Goal: Transaction & Acquisition: Book appointment/travel/reservation

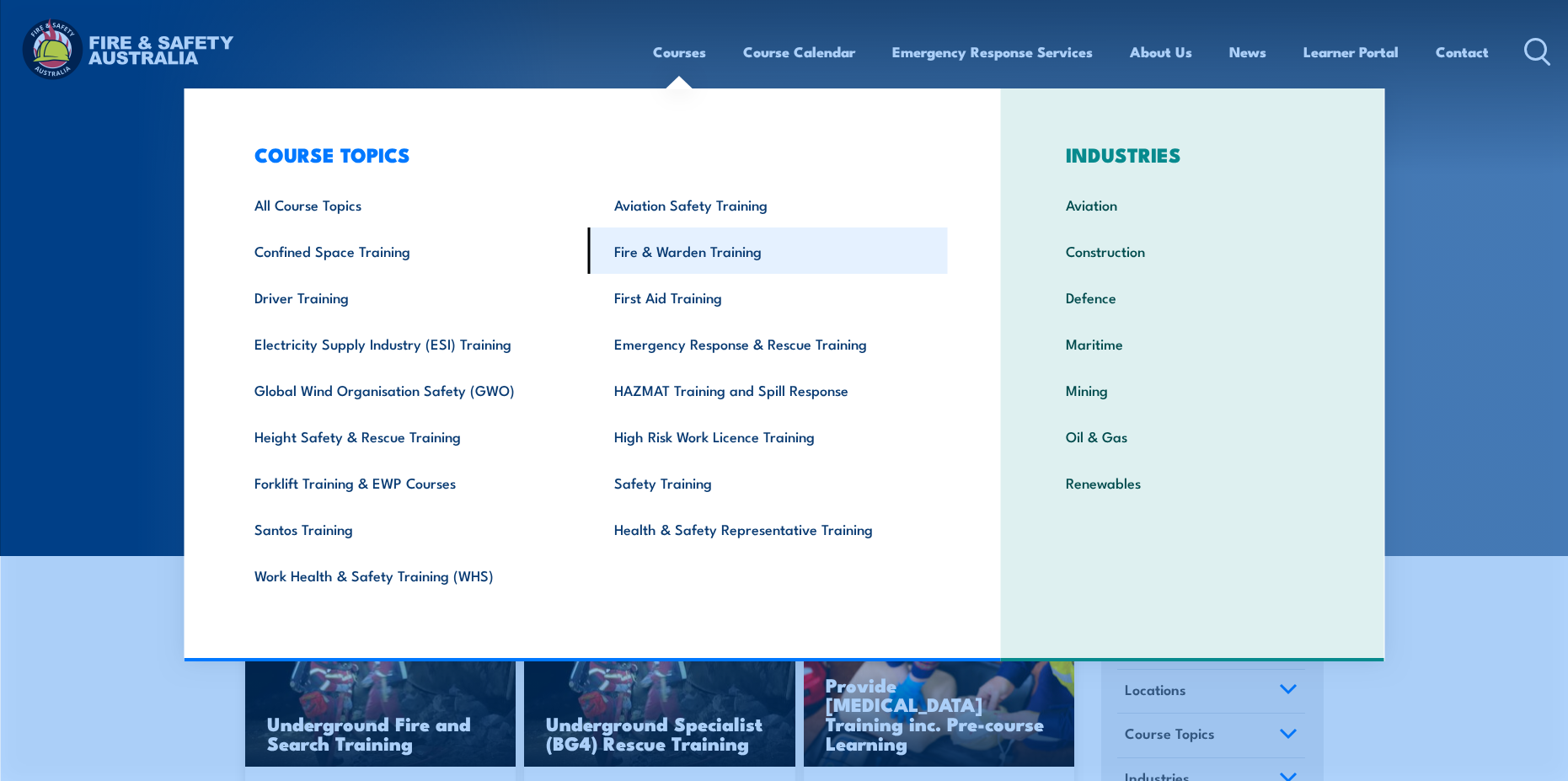
click at [670, 258] on link "Fire & Warden Training" at bounding box center [767, 251] width 360 height 47
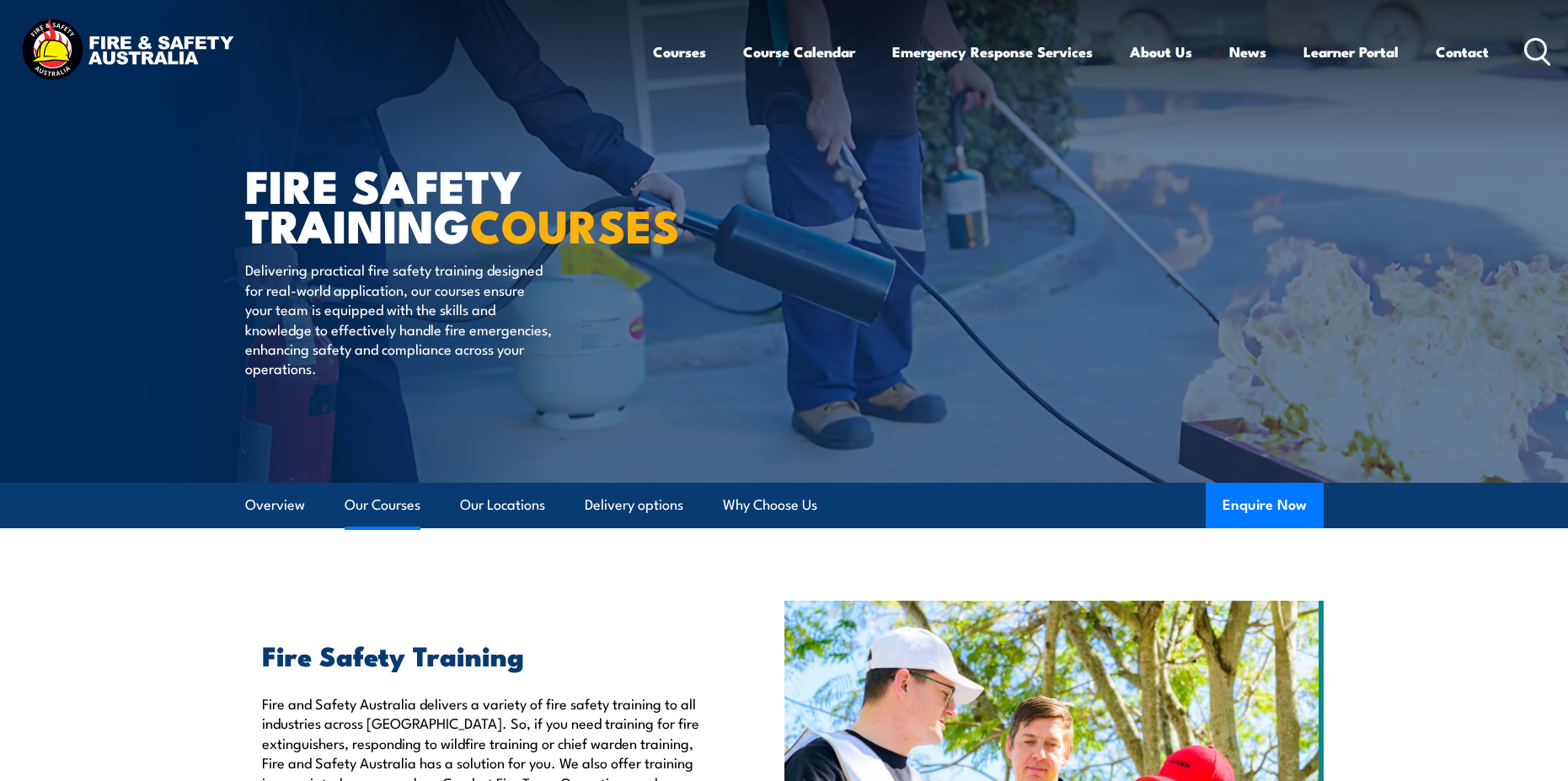
click at [377, 504] on link "Our Courses" at bounding box center [383, 505] width 76 height 45
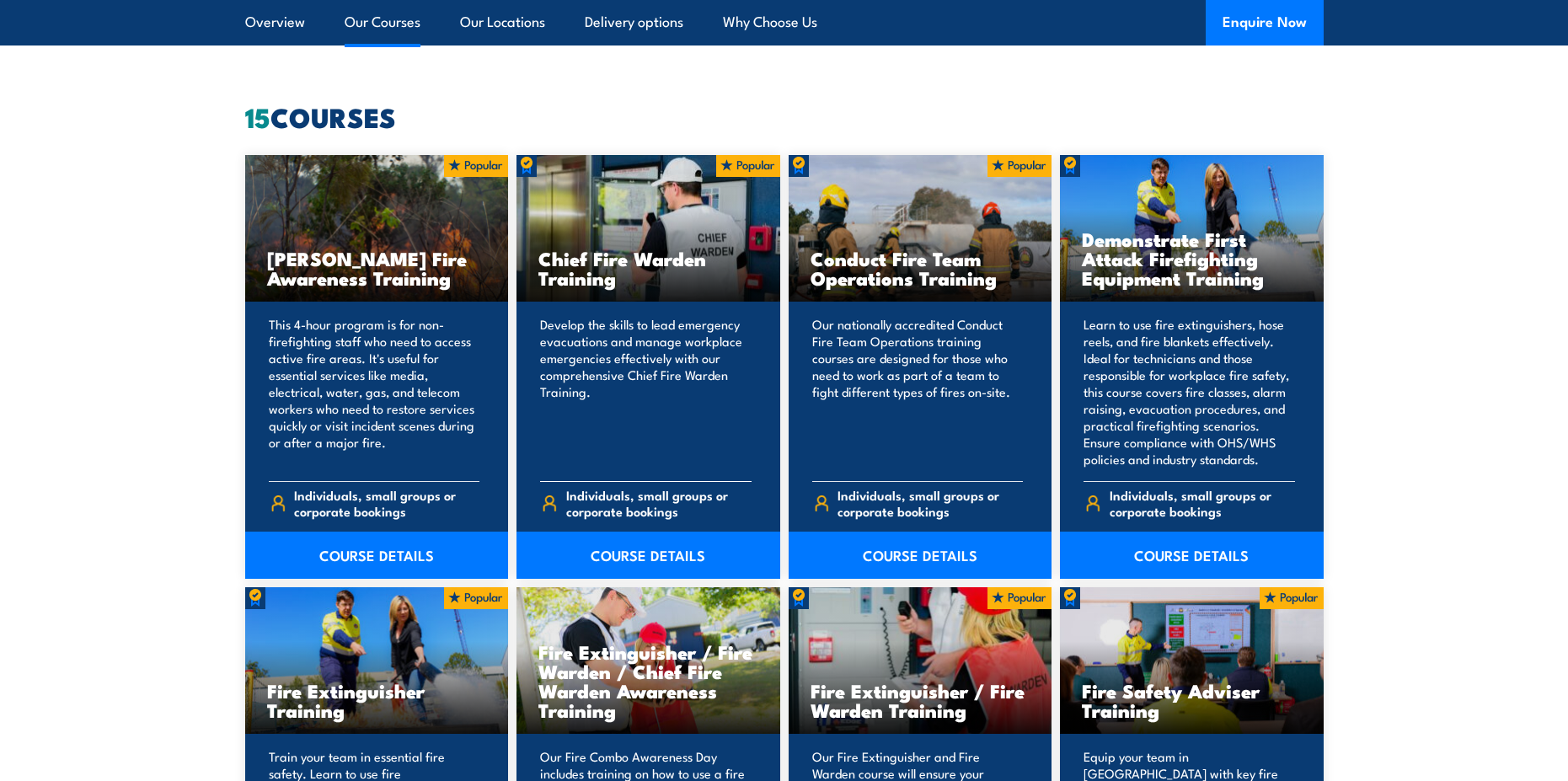
scroll to position [1362, 0]
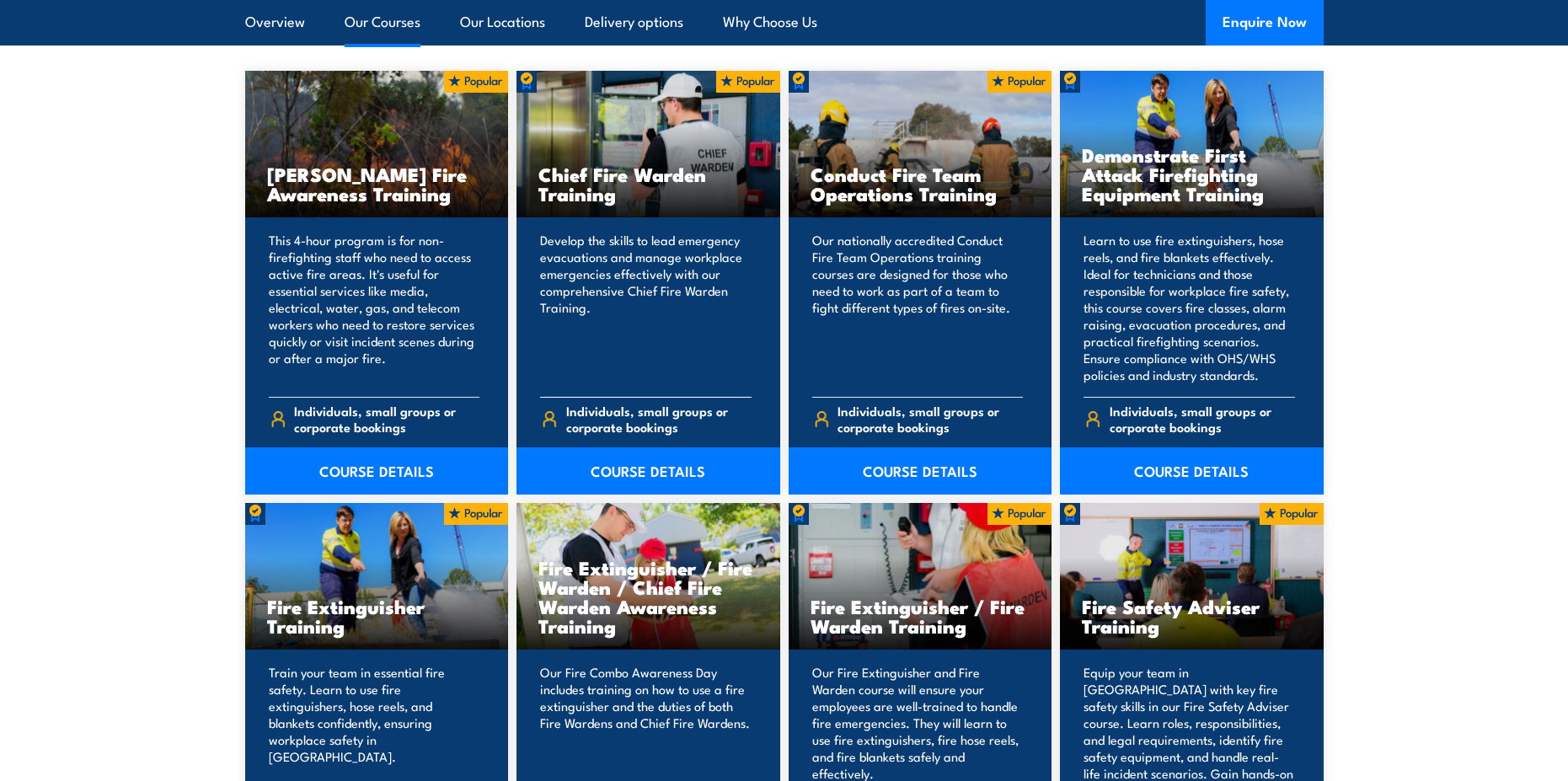
click at [648, 194] on h3 "Chief Fire Warden Training" at bounding box center [649, 184] width 220 height 39
click at [618, 481] on link "COURSE DETAILS" at bounding box center [648, 471] width 263 height 47
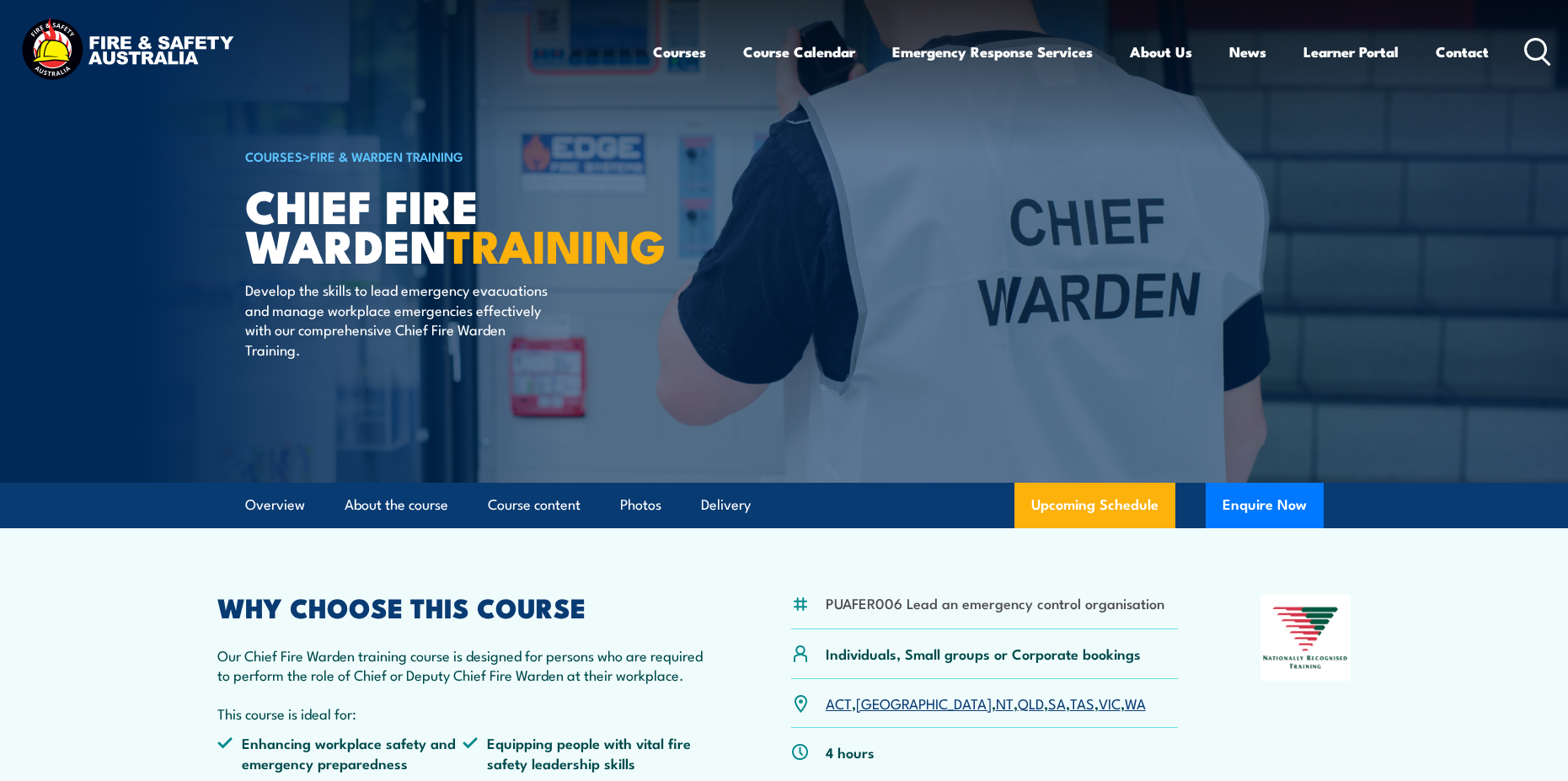
scroll to position [252, 0]
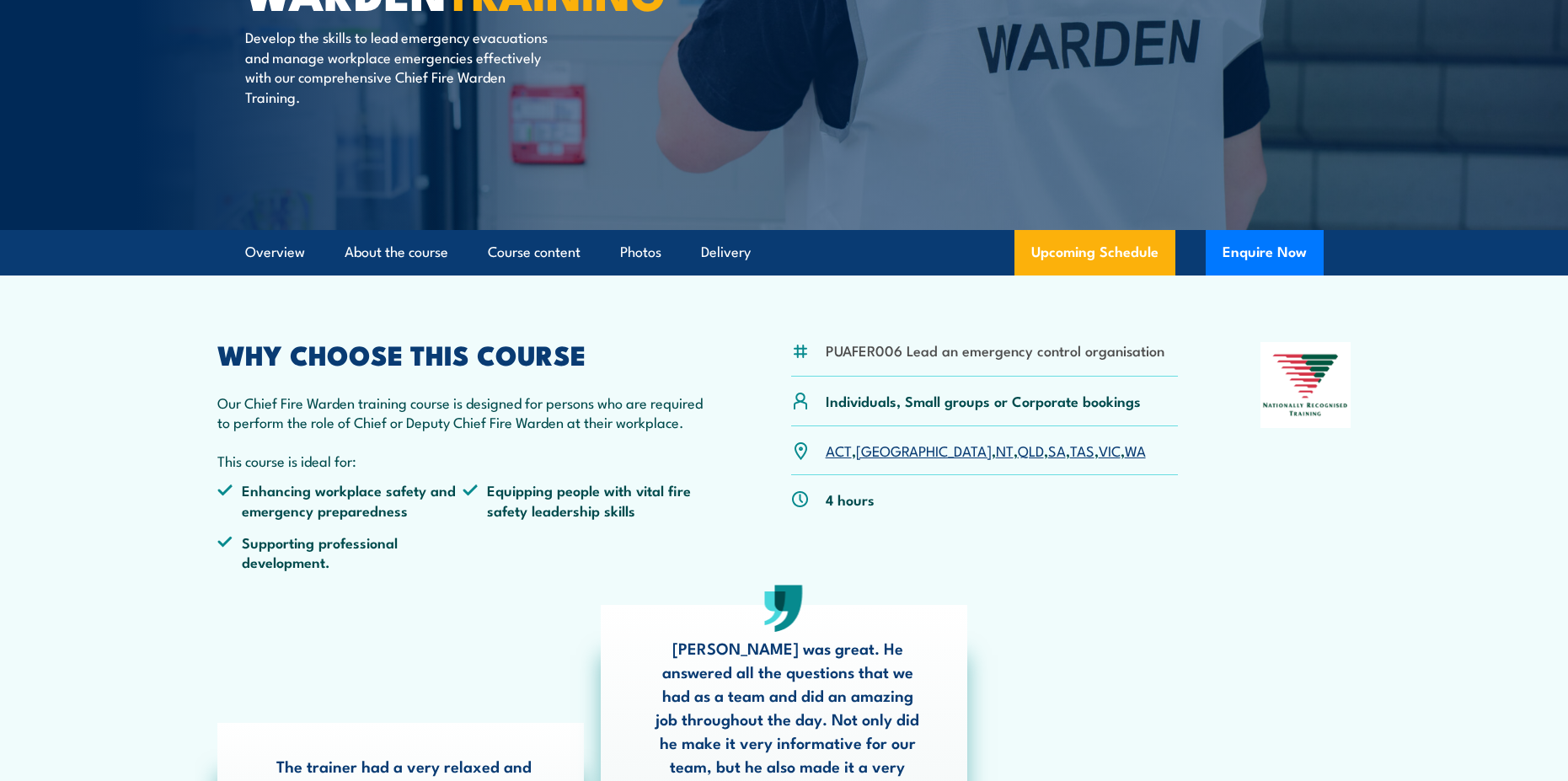
click at [1070, 449] on link "TAS" at bounding box center [1082, 450] width 25 height 20
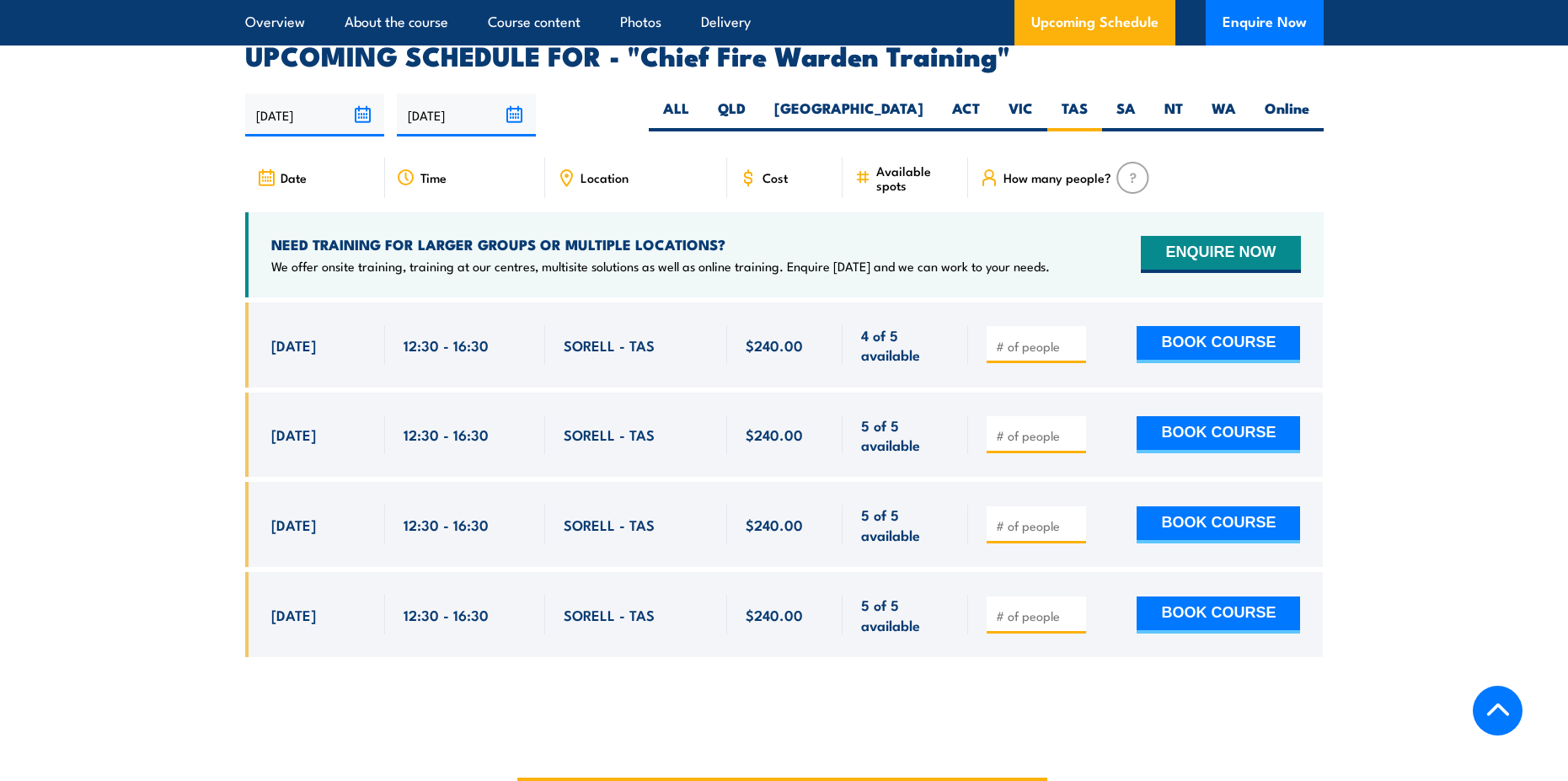
scroll to position [2904, 0]
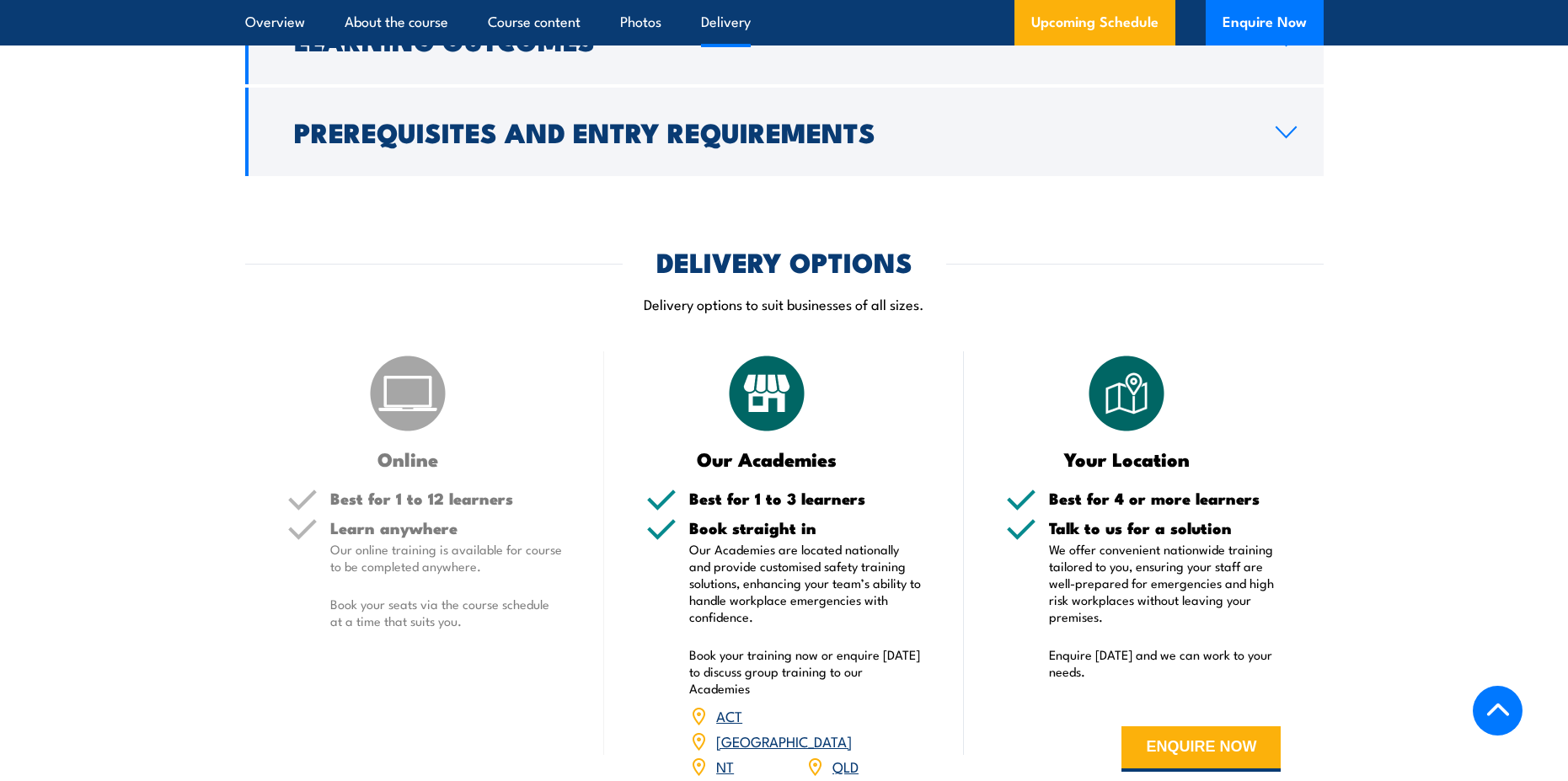
scroll to position [2191, 0]
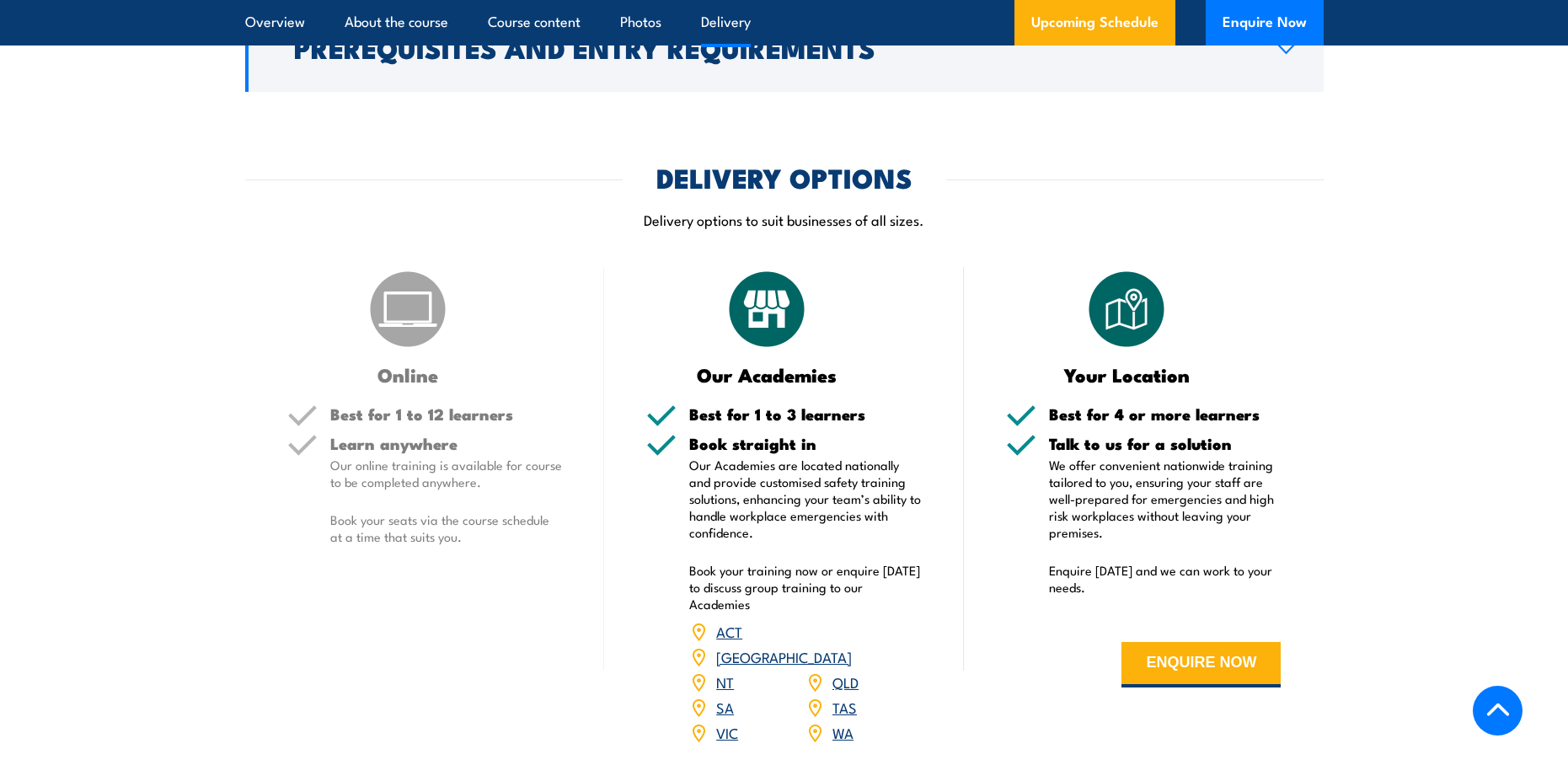
click at [839, 697] on link "TAS" at bounding box center [845, 707] width 25 height 20
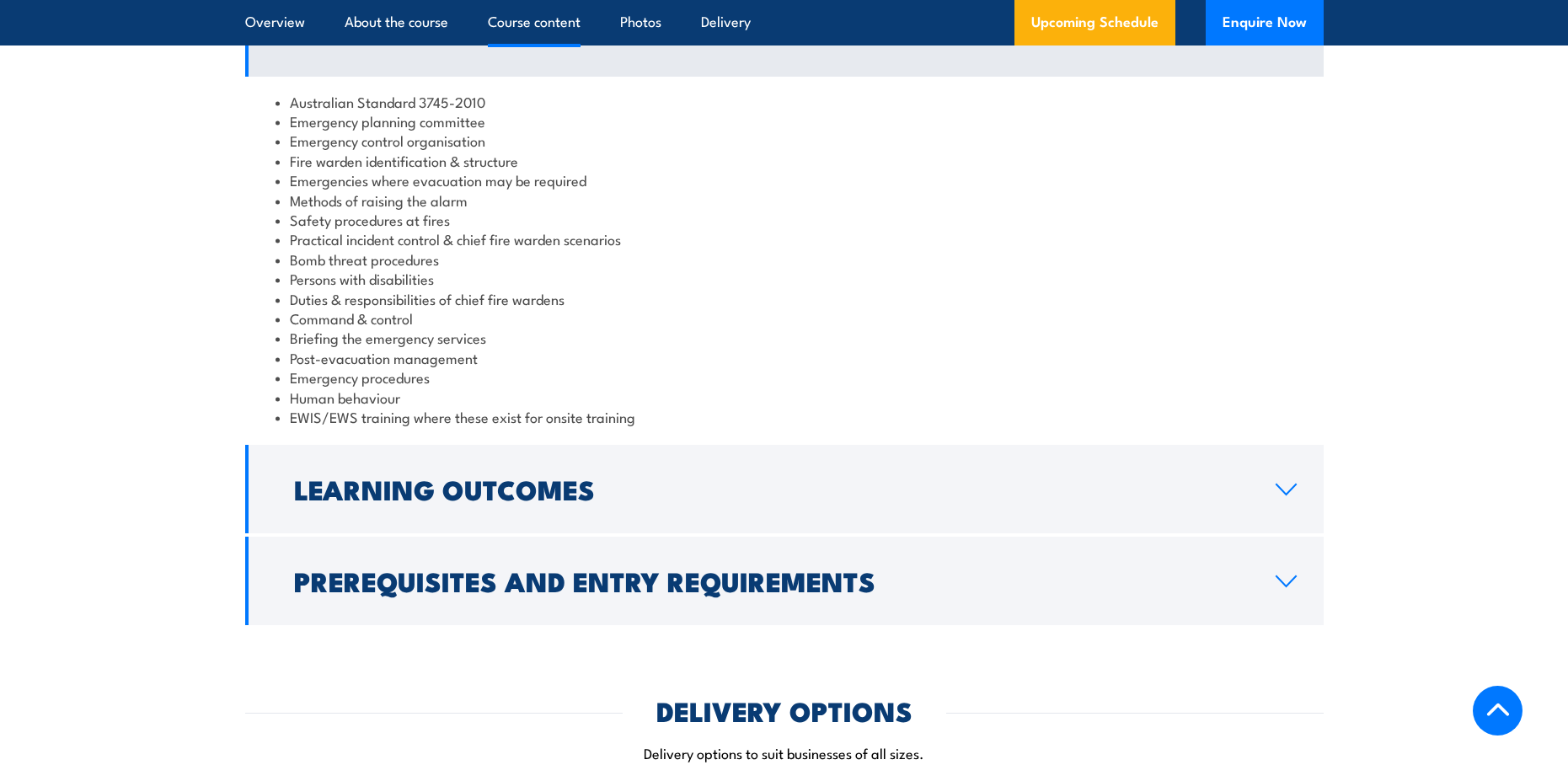
scroll to position [1152, 0]
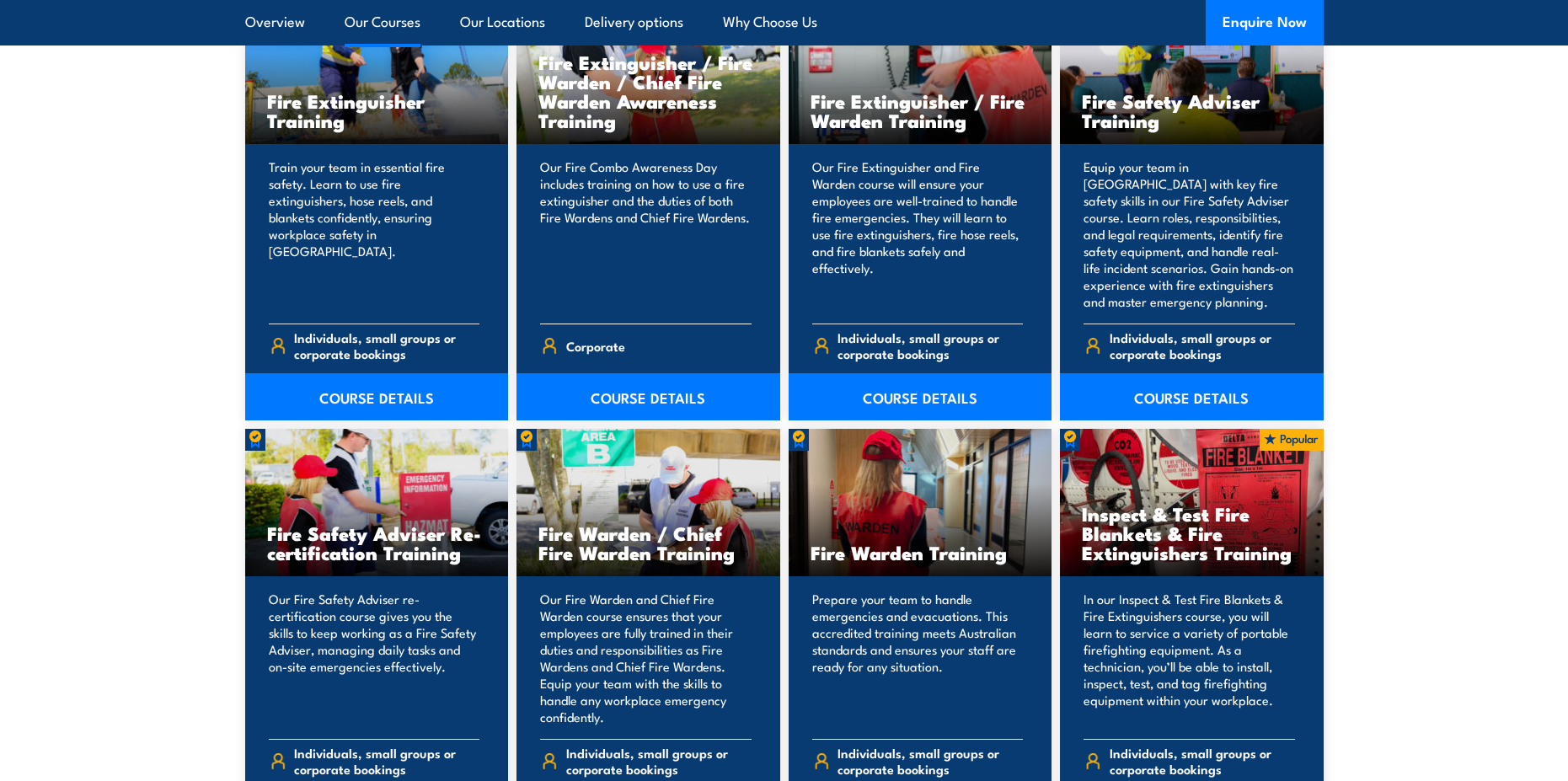
scroll to position [1953, 0]
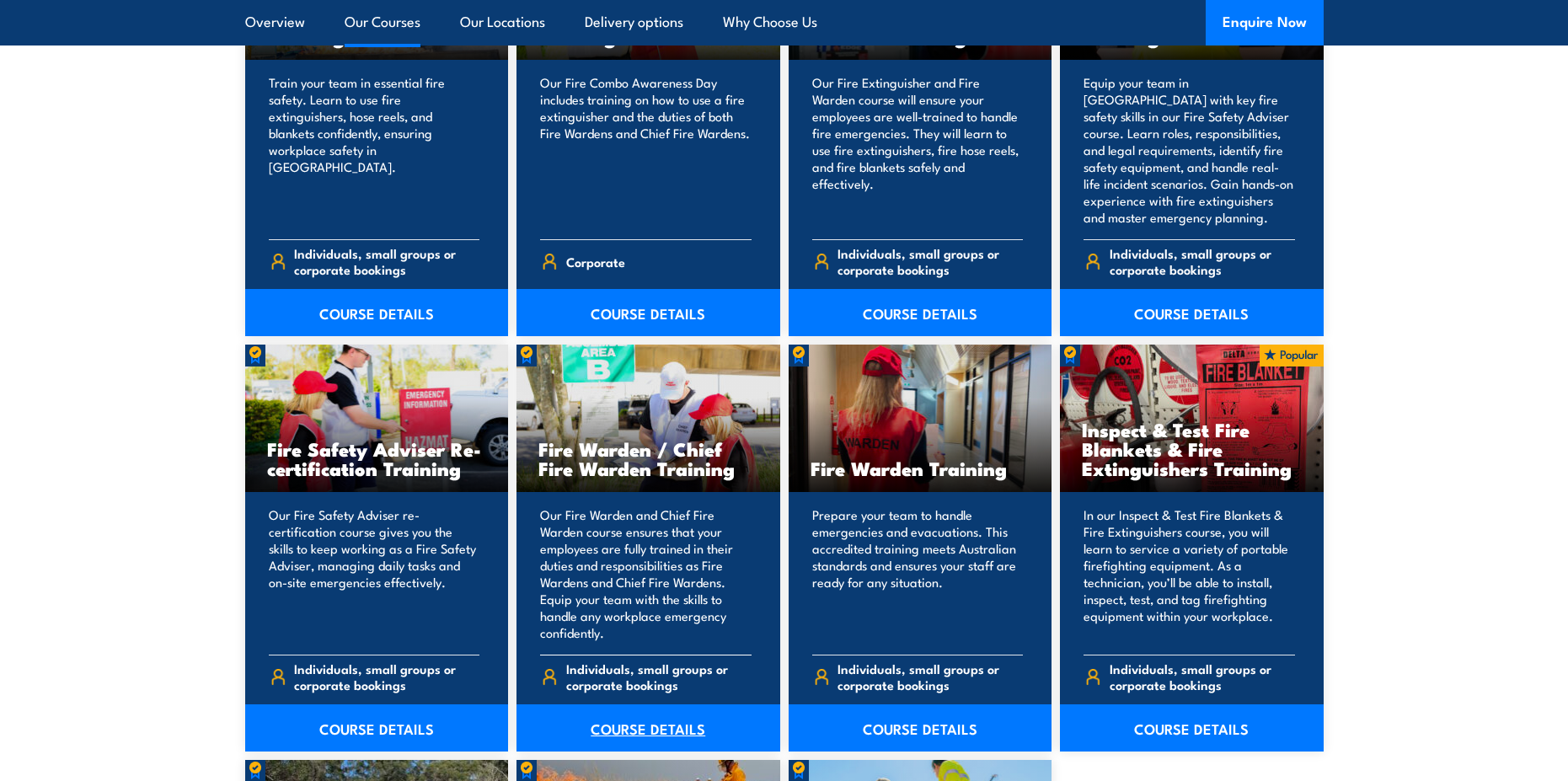
click at [652, 720] on link "COURSE DETAILS" at bounding box center [648, 728] width 263 height 47
click at [931, 705] on link "COURSE DETAILS" at bounding box center [920, 728] width 263 height 47
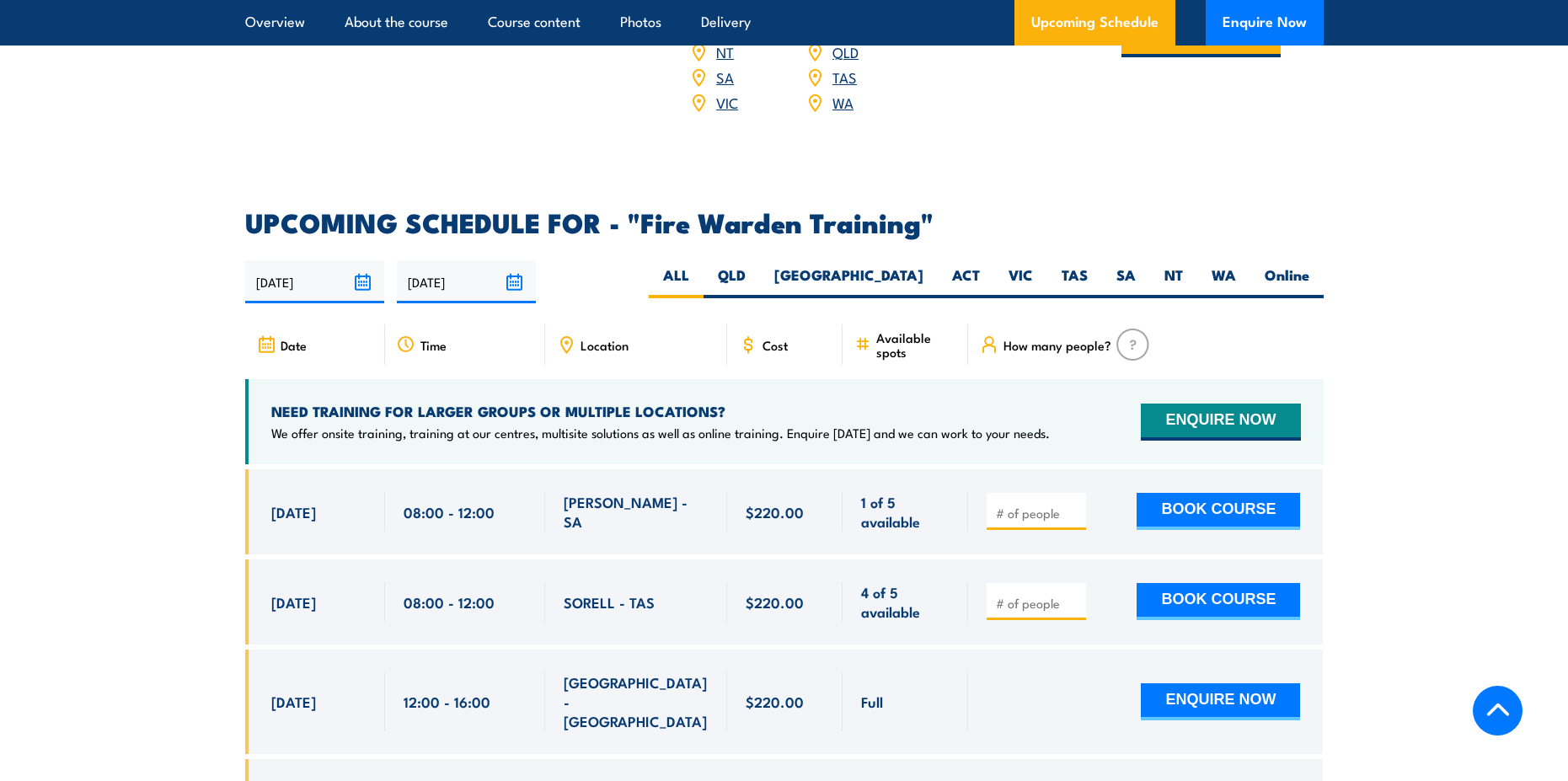
scroll to position [3033, 0]
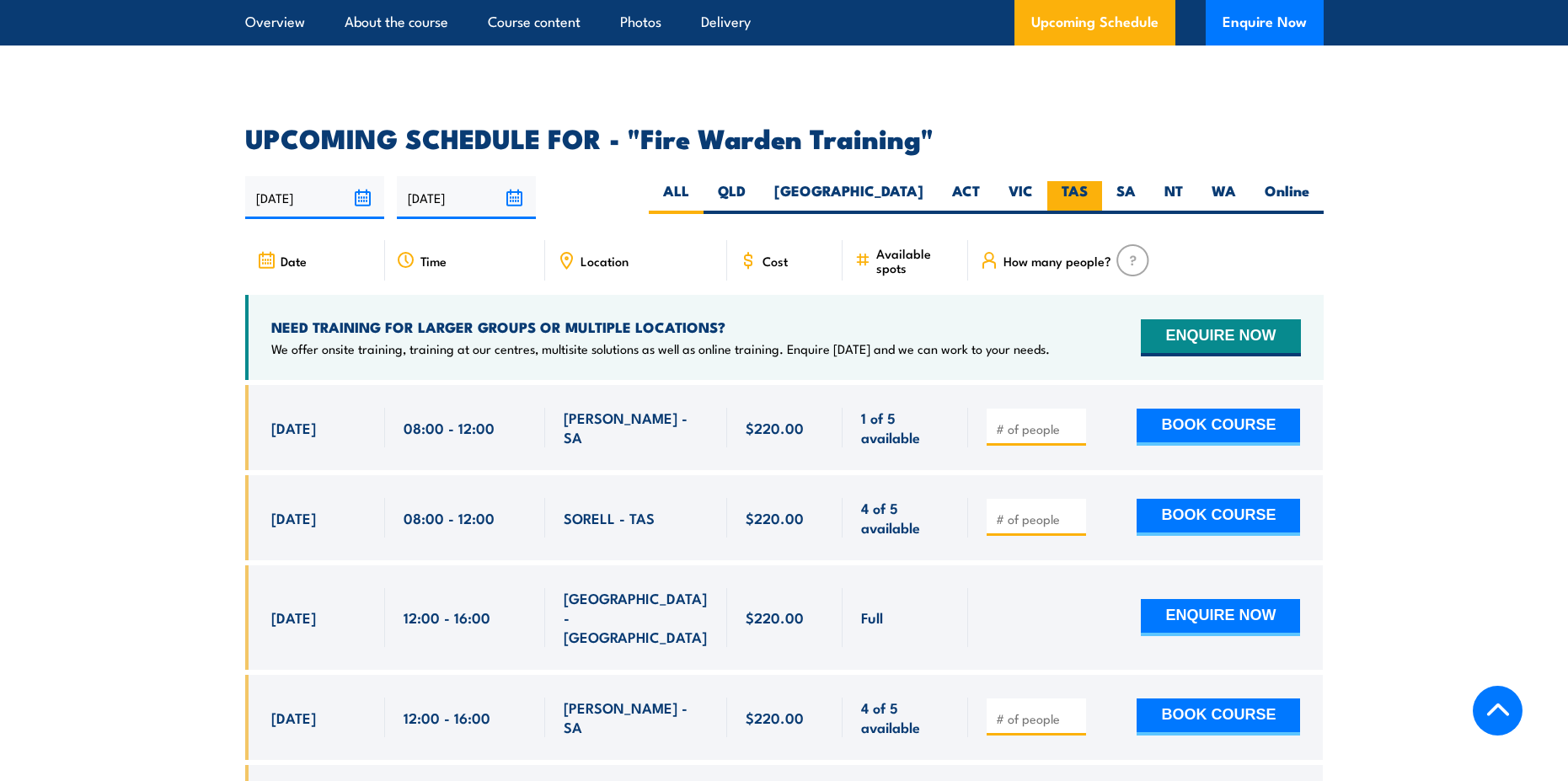
click at [1062, 181] on label "TAS" at bounding box center [1074, 197] width 55 height 33
click at [1088, 181] on input "TAS" at bounding box center [1093, 186] width 11 height 11
radio input "true"
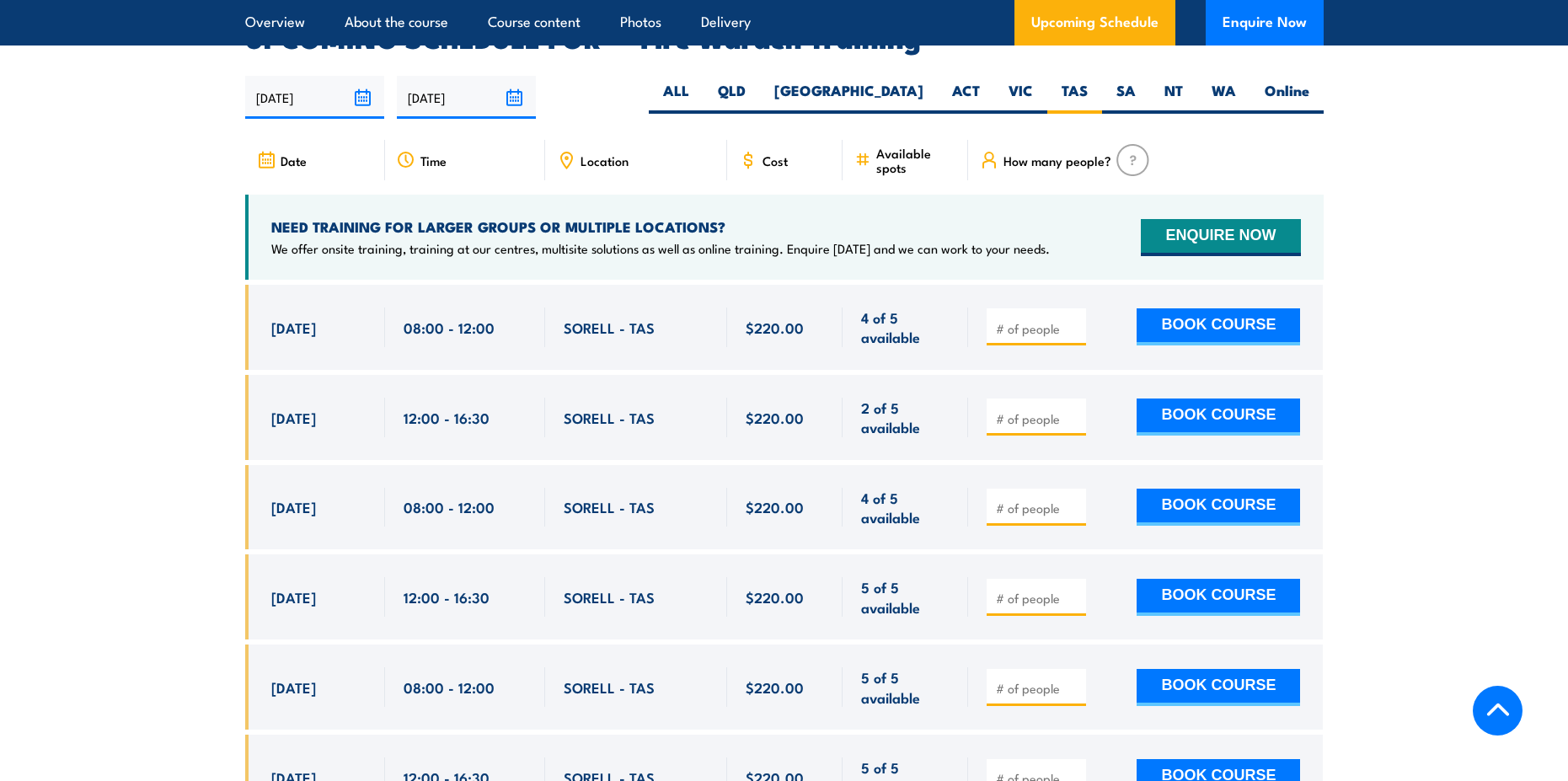
scroll to position [3049, 0]
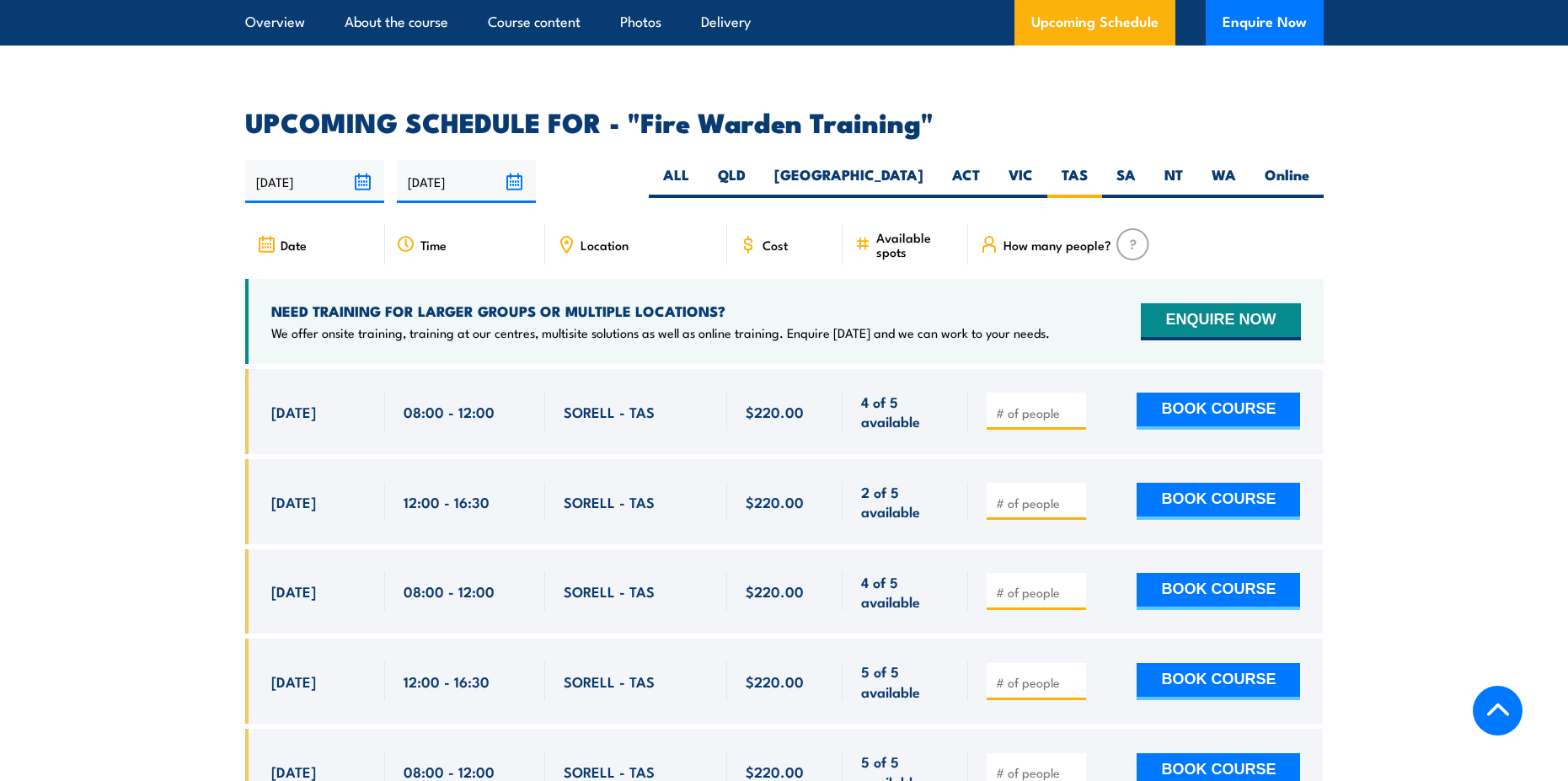
click at [581, 238] on span "Location" at bounding box center [604, 245] width 48 height 14
click at [562, 235] on icon at bounding box center [566, 245] width 19 height 19
click at [590, 238] on span "Location" at bounding box center [604, 245] width 48 height 14
click at [601, 238] on span "Location" at bounding box center [604, 245] width 48 height 14
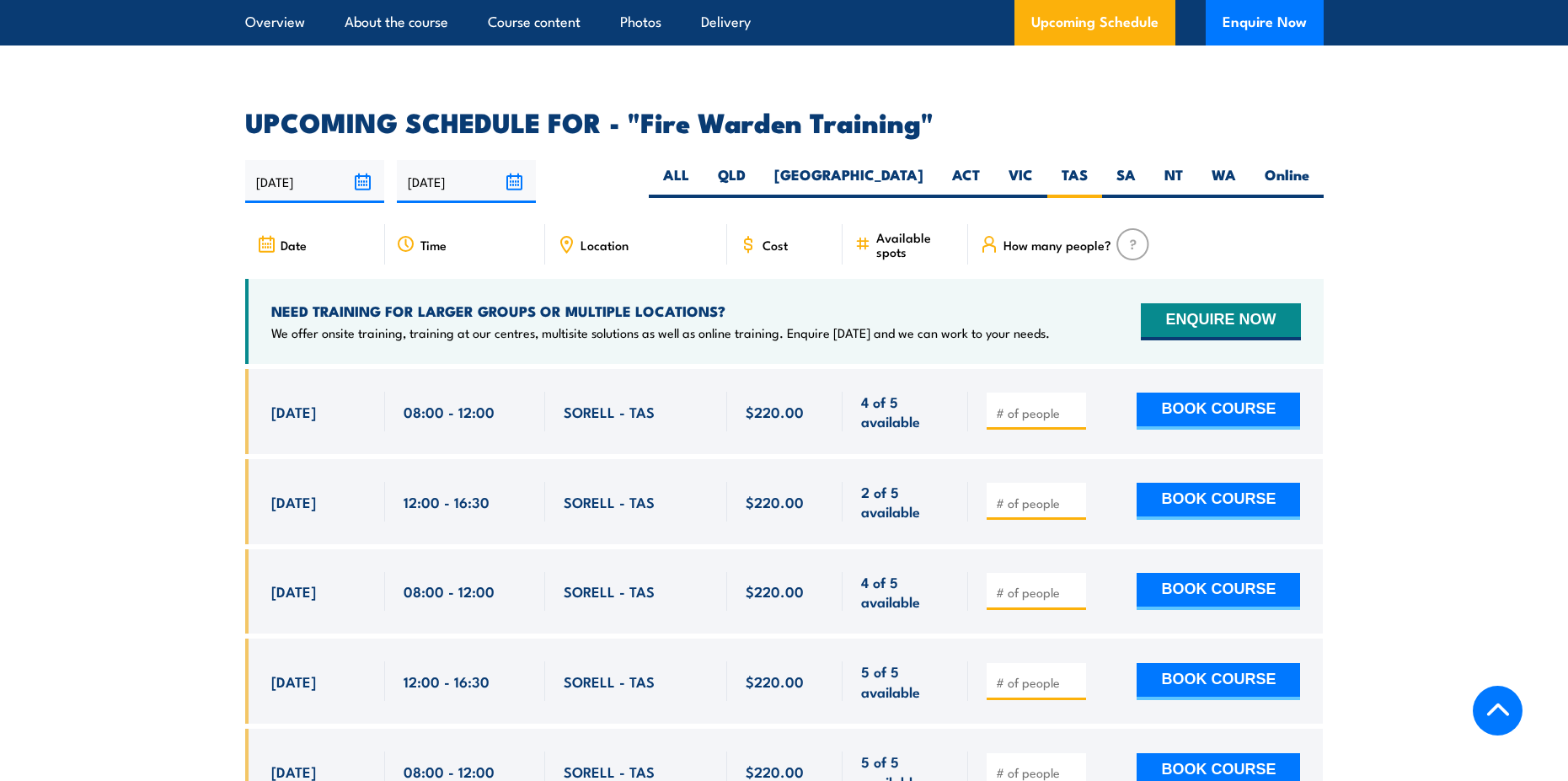
click at [601, 238] on span "Location" at bounding box center [604, 245] width 48 height 14
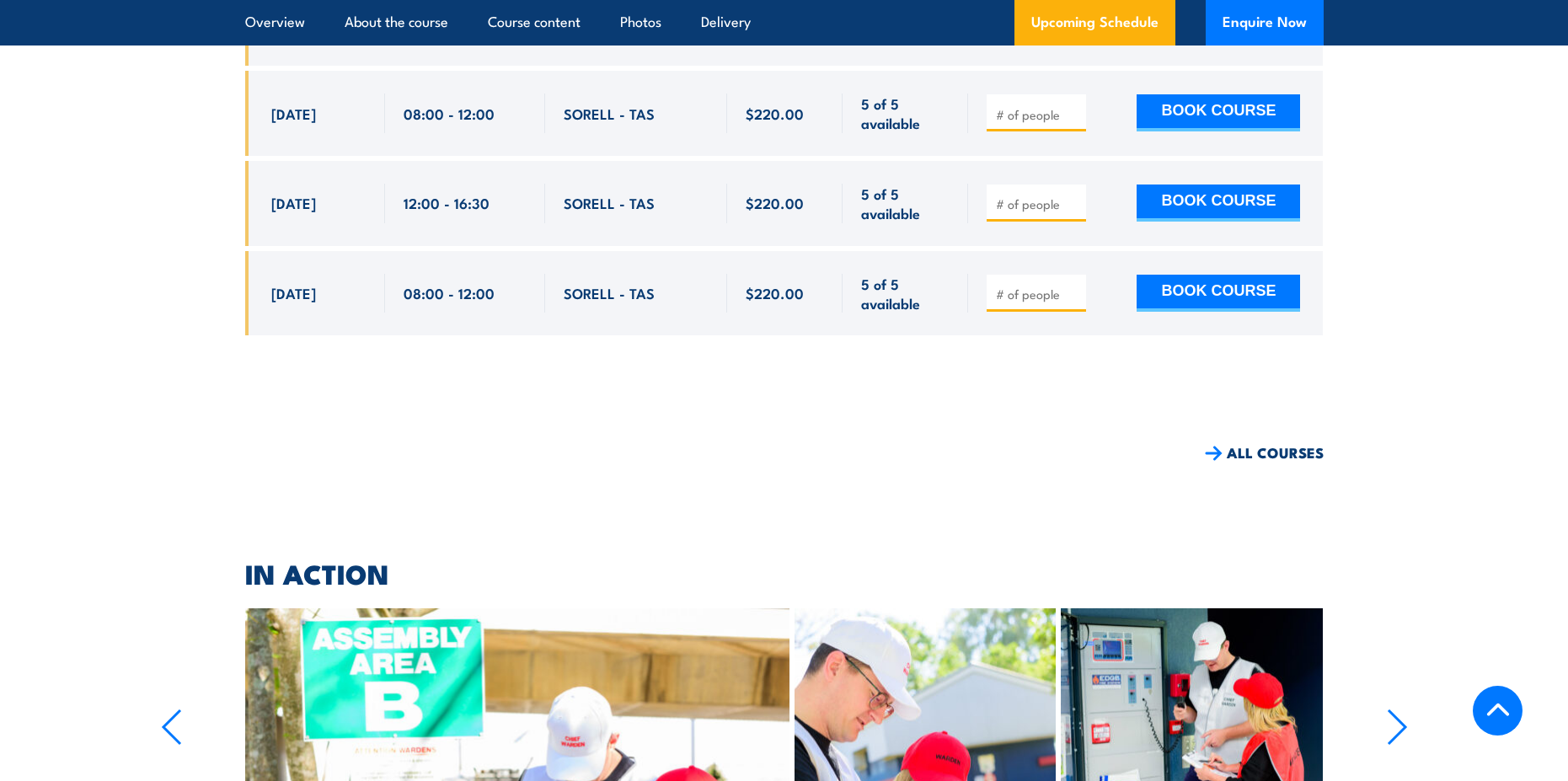
scroll to position [3298, 0]
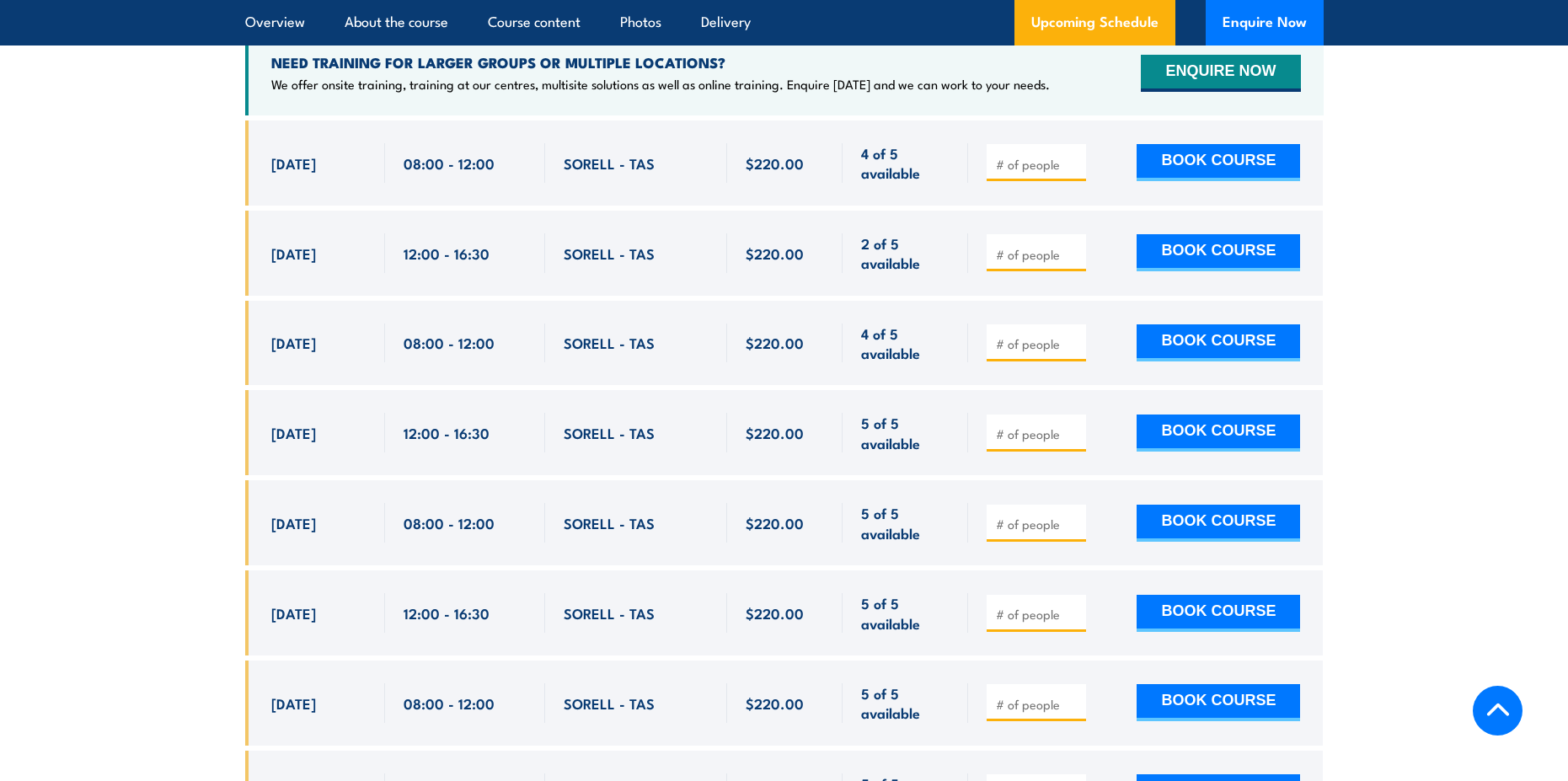
click at [590, 153] on span "SORELL - TAS" at bounding box center [608, 163] width 91 height 19
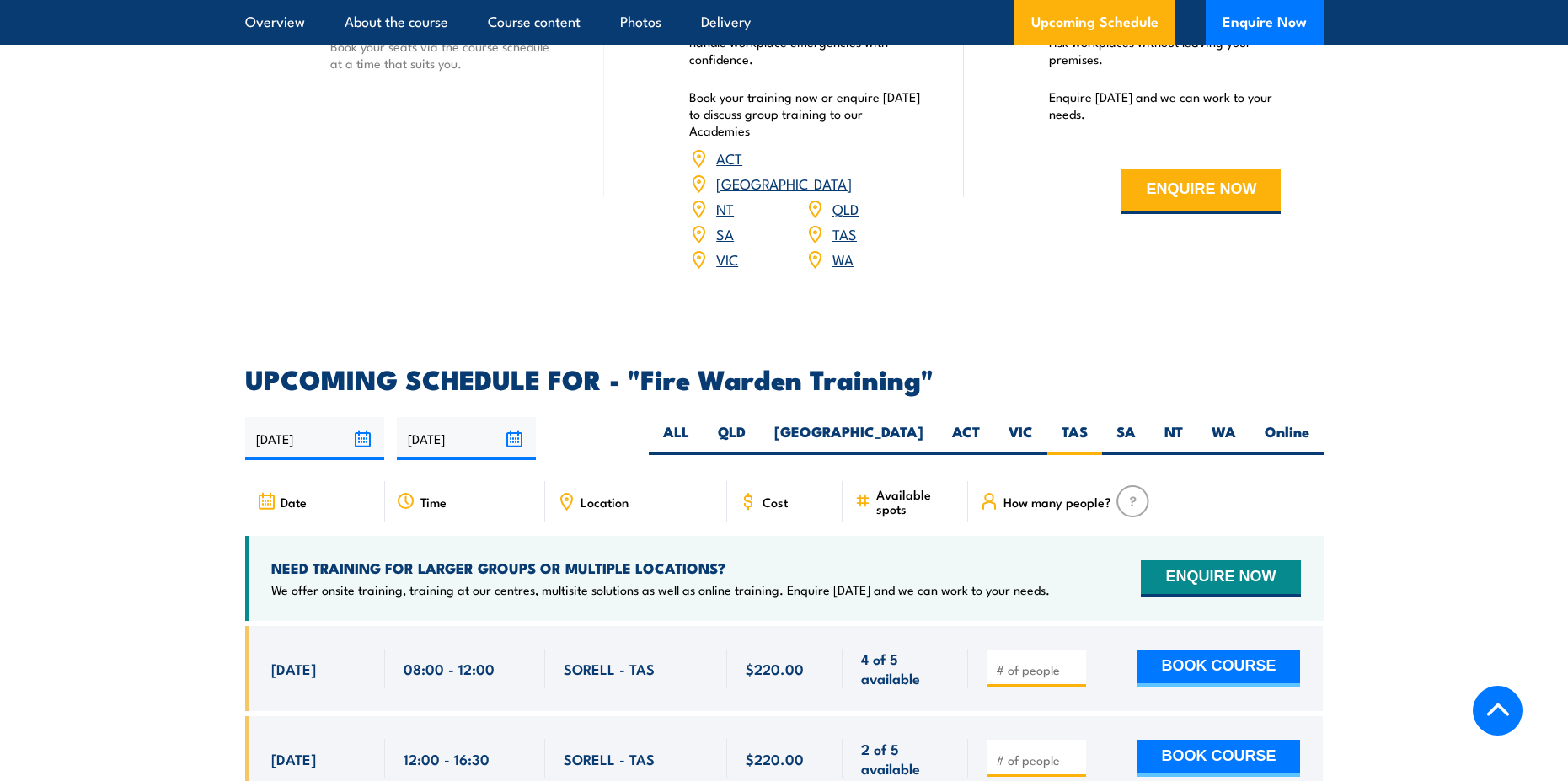
scroll to position [2708, 0]
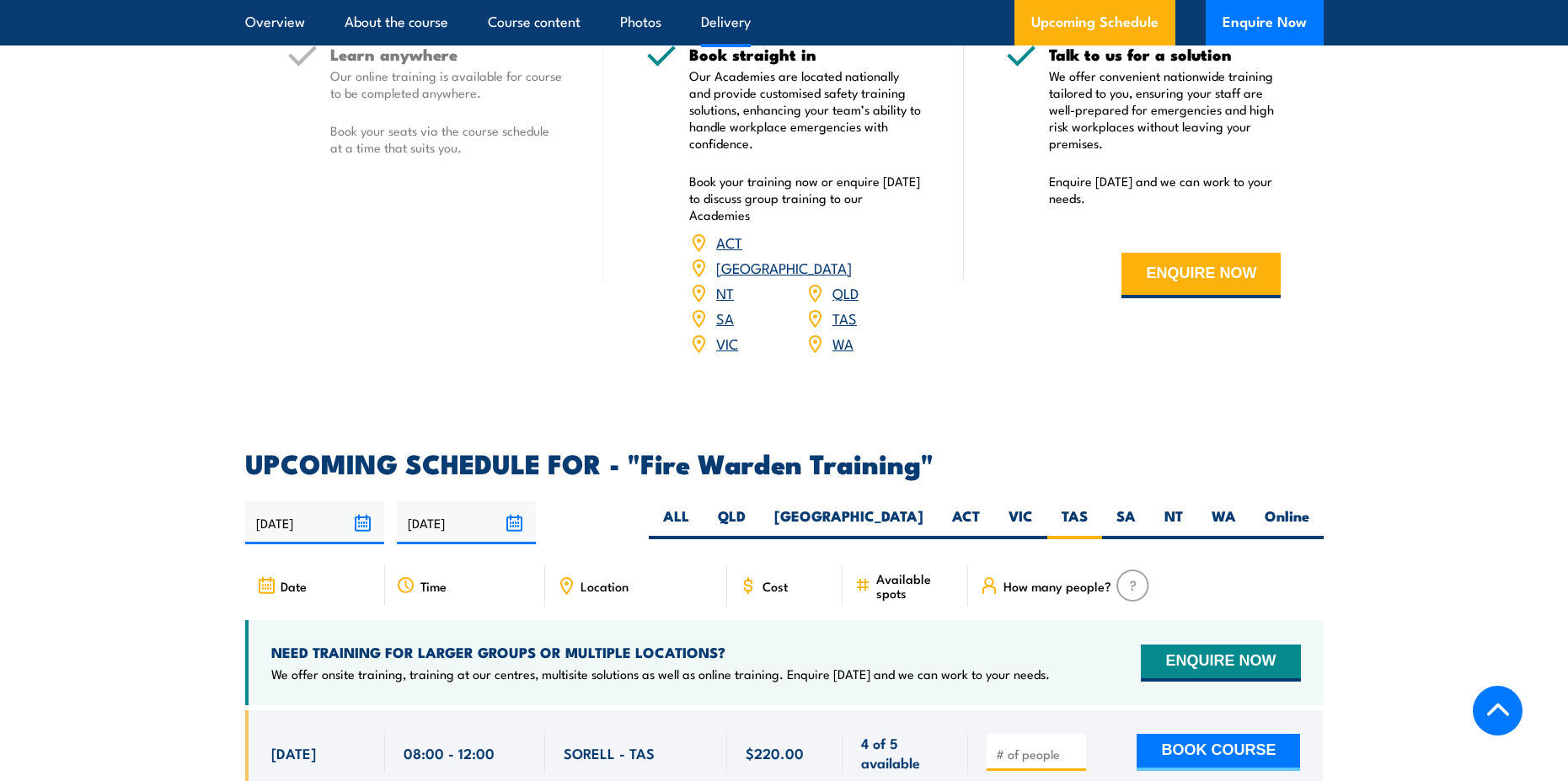
click at [600, 579] on span "Location" at bounding box center [604, 585] width 48 height 14
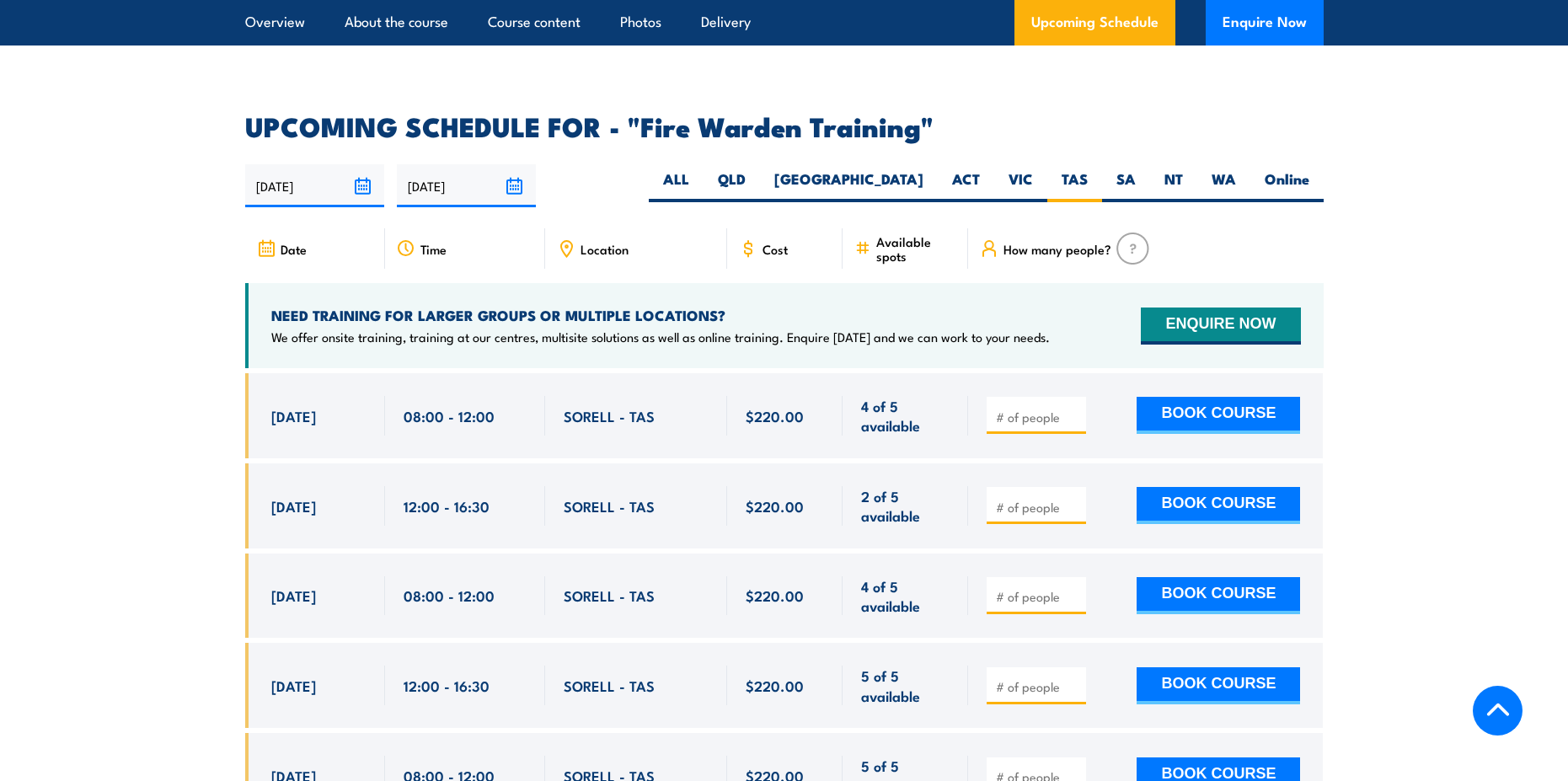
scroll to position [3214, 0]
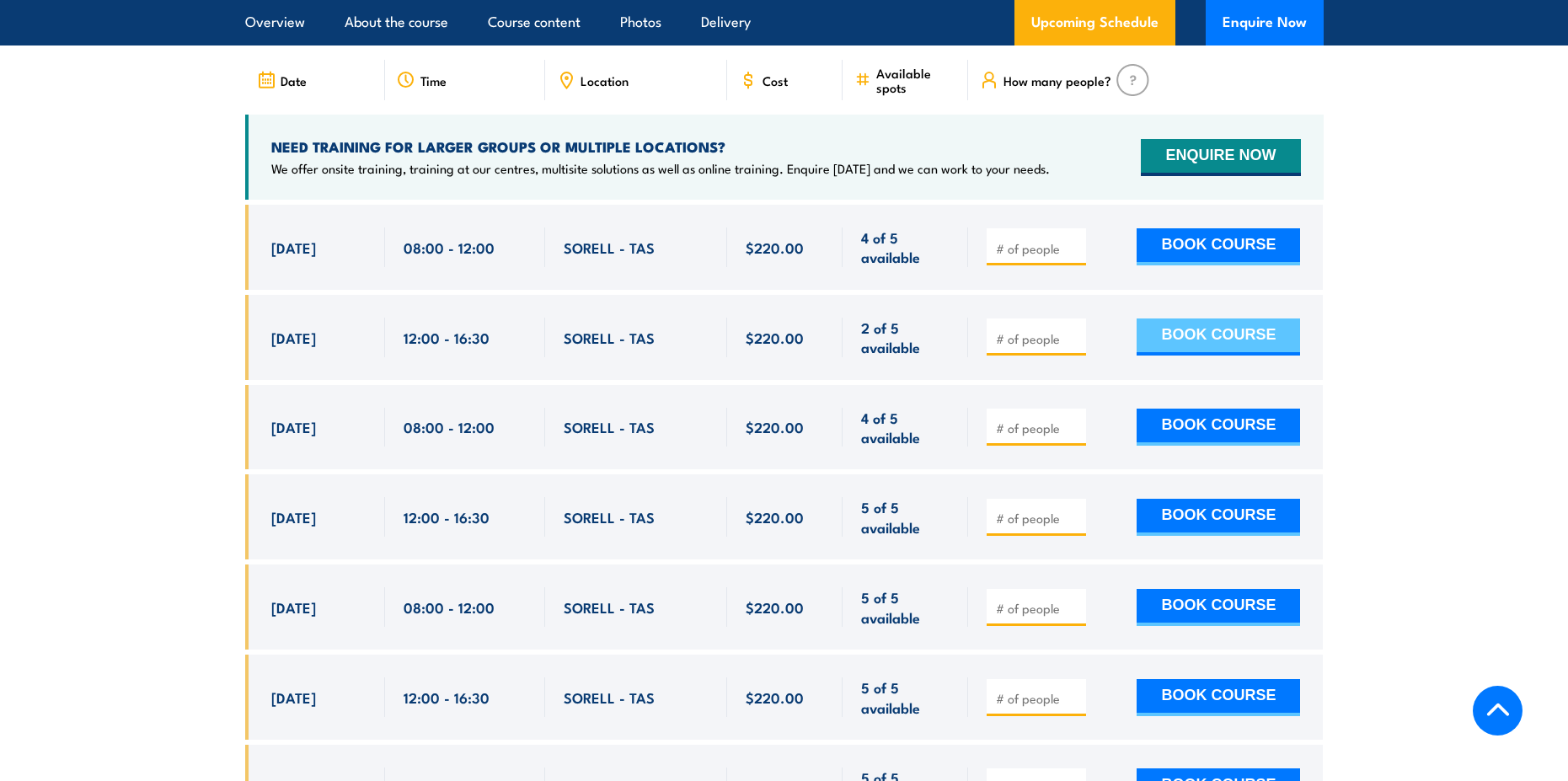
click at [1176, 318] on button "BOOK COURSE" at bounding box center [1218, 337] width 163 height 37
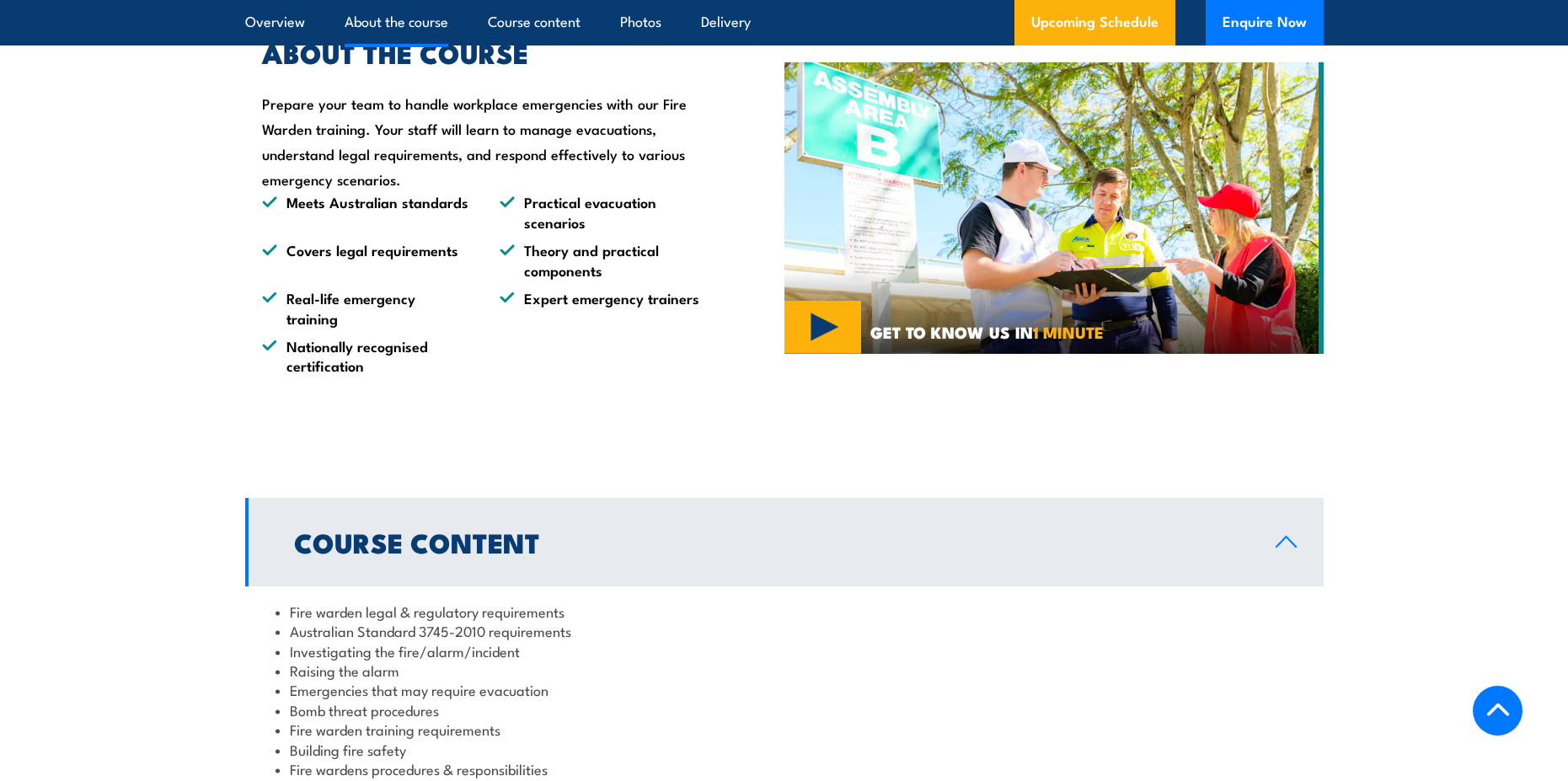
scroll to position [1191, 0]
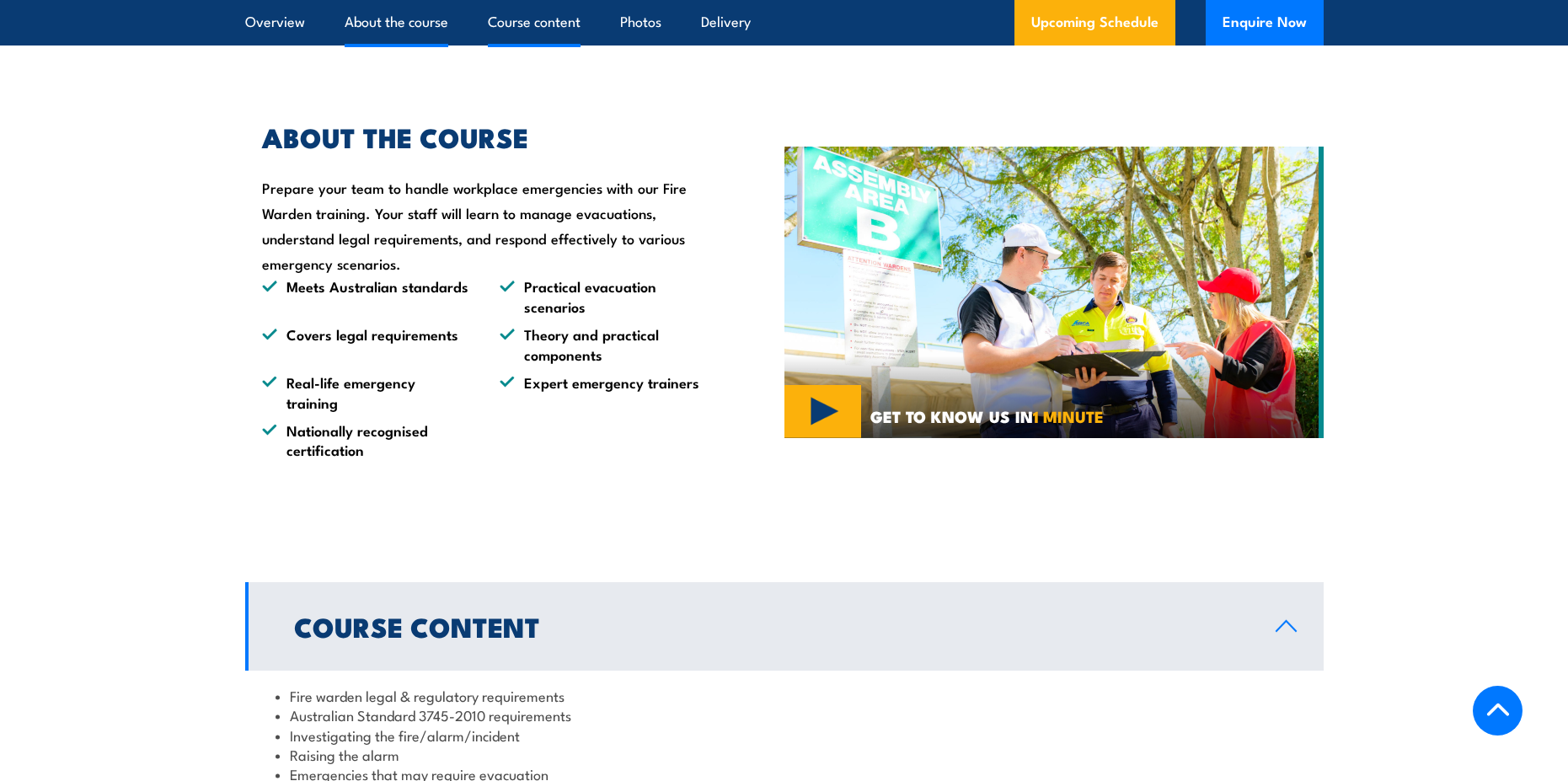
click at [530, 25] on link "Course content" at bounding box center [534, 22] width 92 height 45
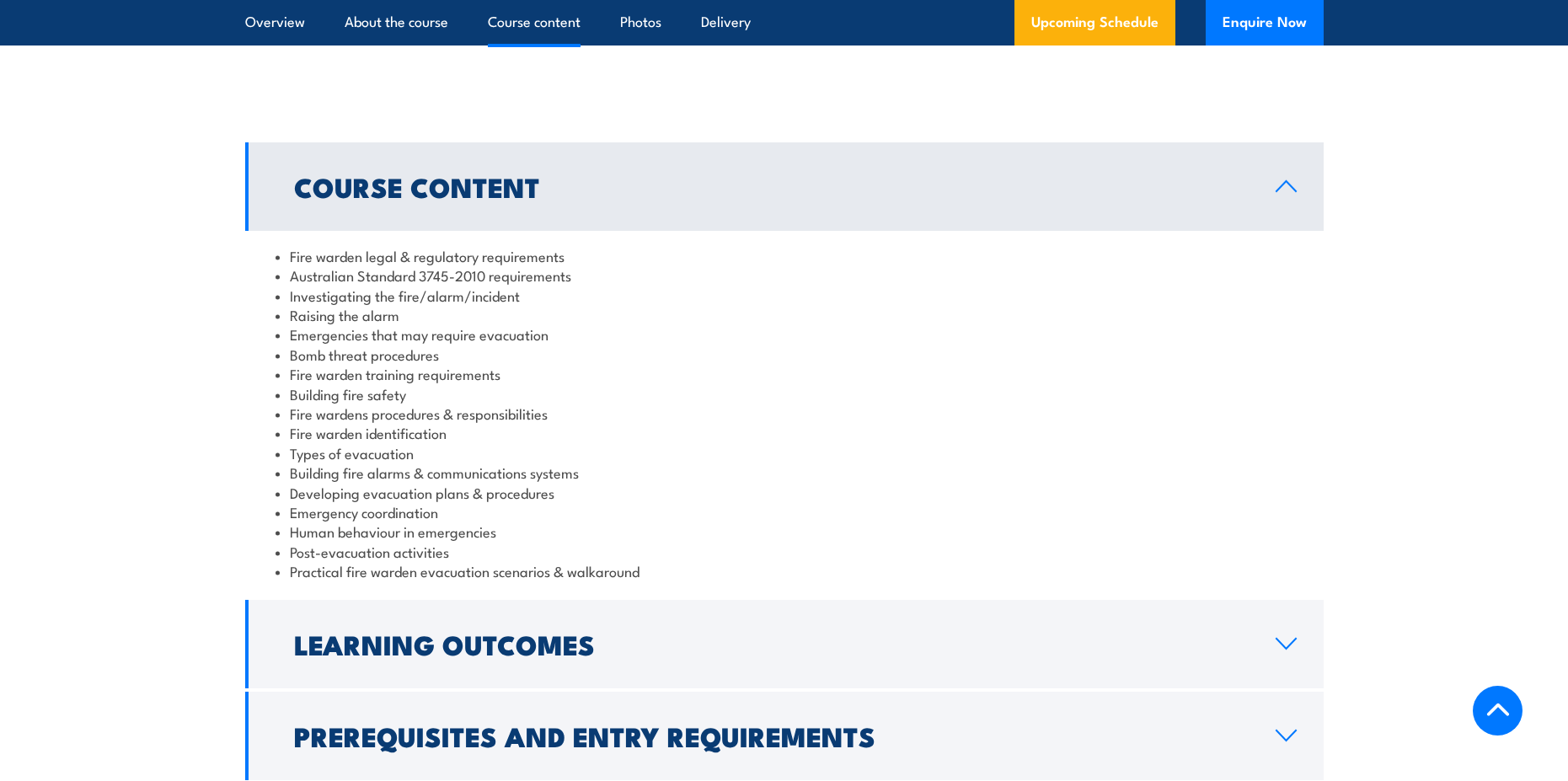
scroll to position [1669, 0]
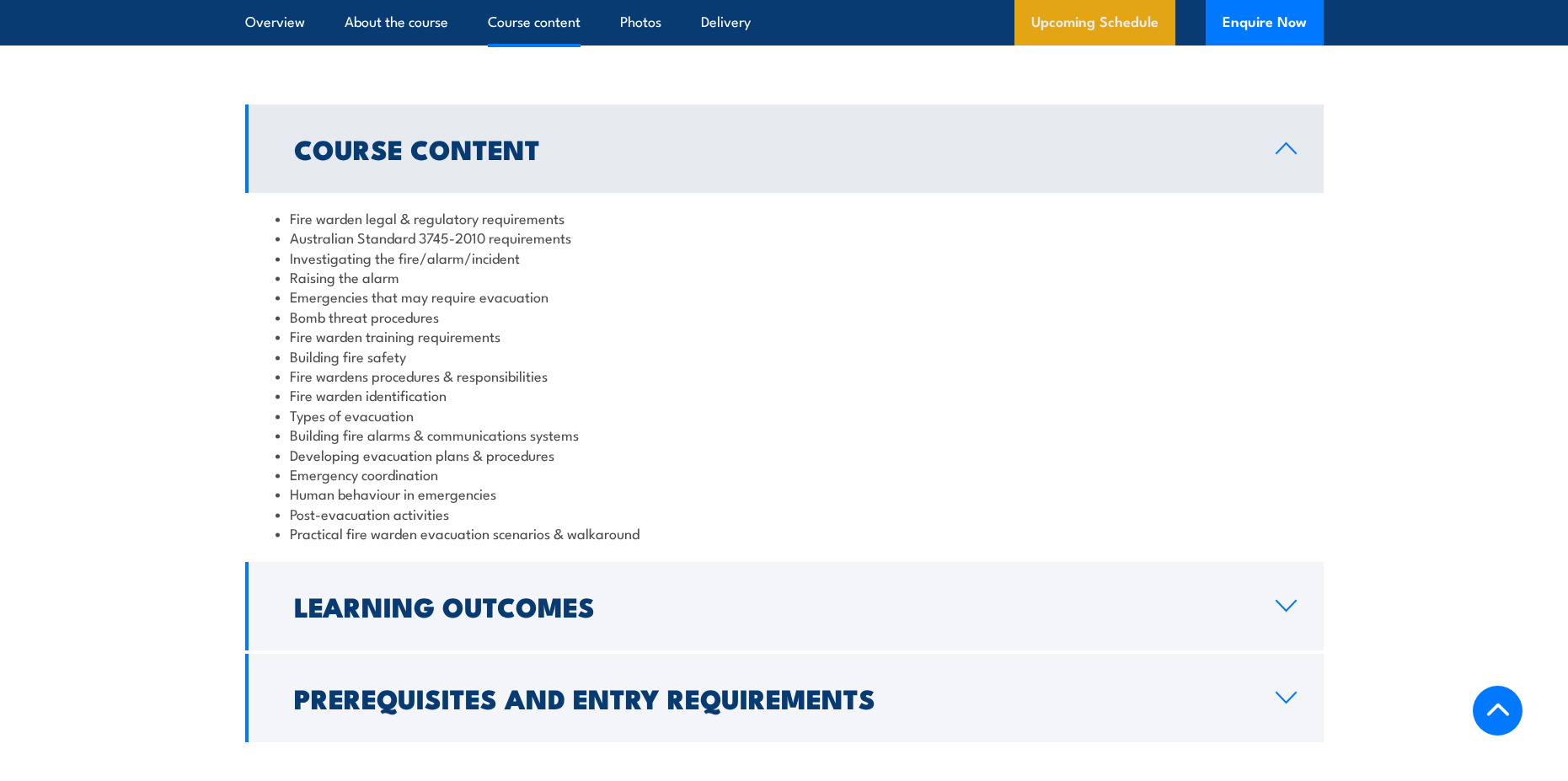
click at [1100, 15] on link "Upcoming Schedule" at bounding box center [1095, 23] width 161 height 46
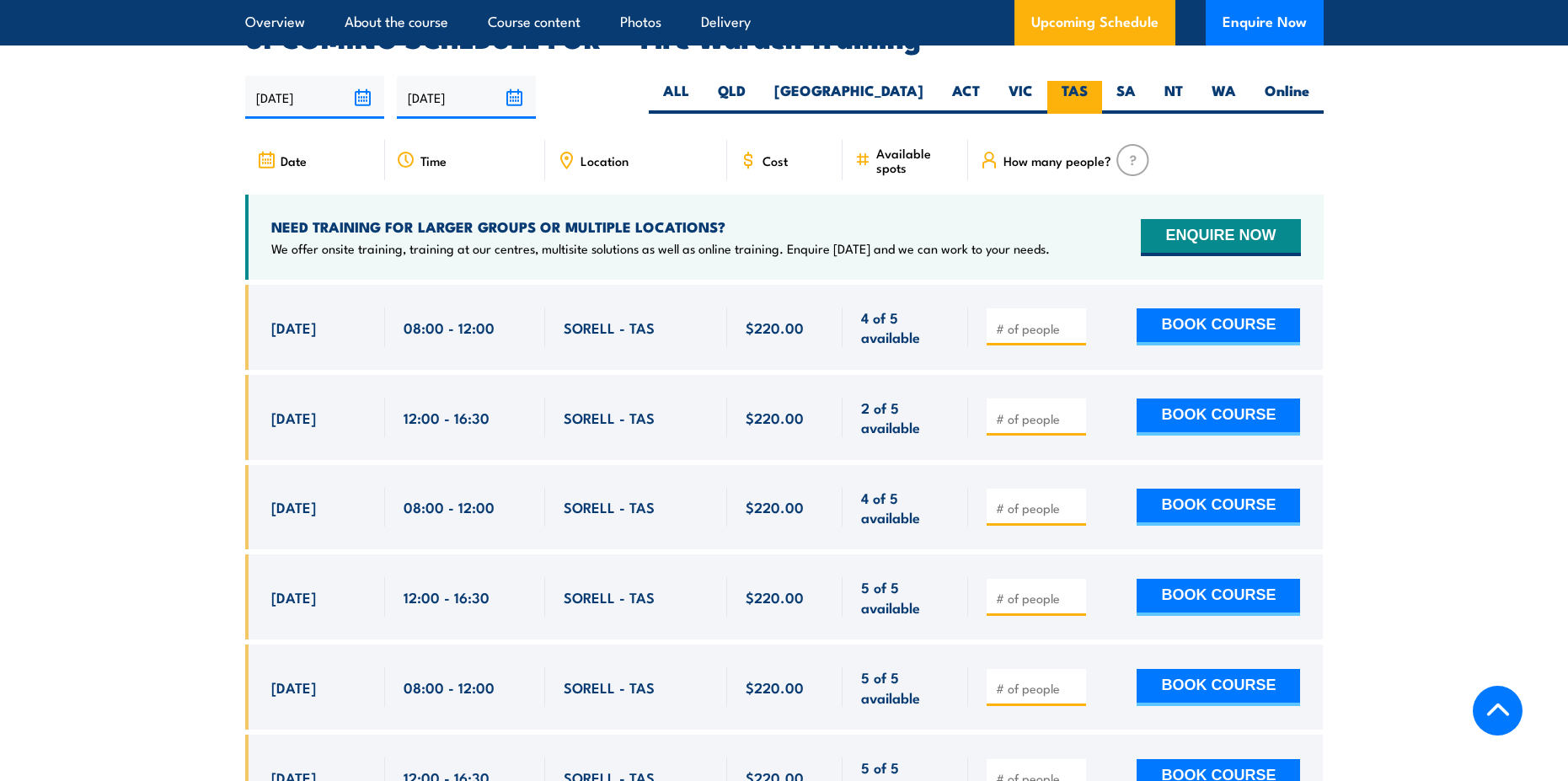
click at [1077, 80] on label "TAS" at bounding box center [1074, 97] width 55 height 33
click at [1088, 80] on input "TAS" at bounding box center [1093, 86] width 11 height 11
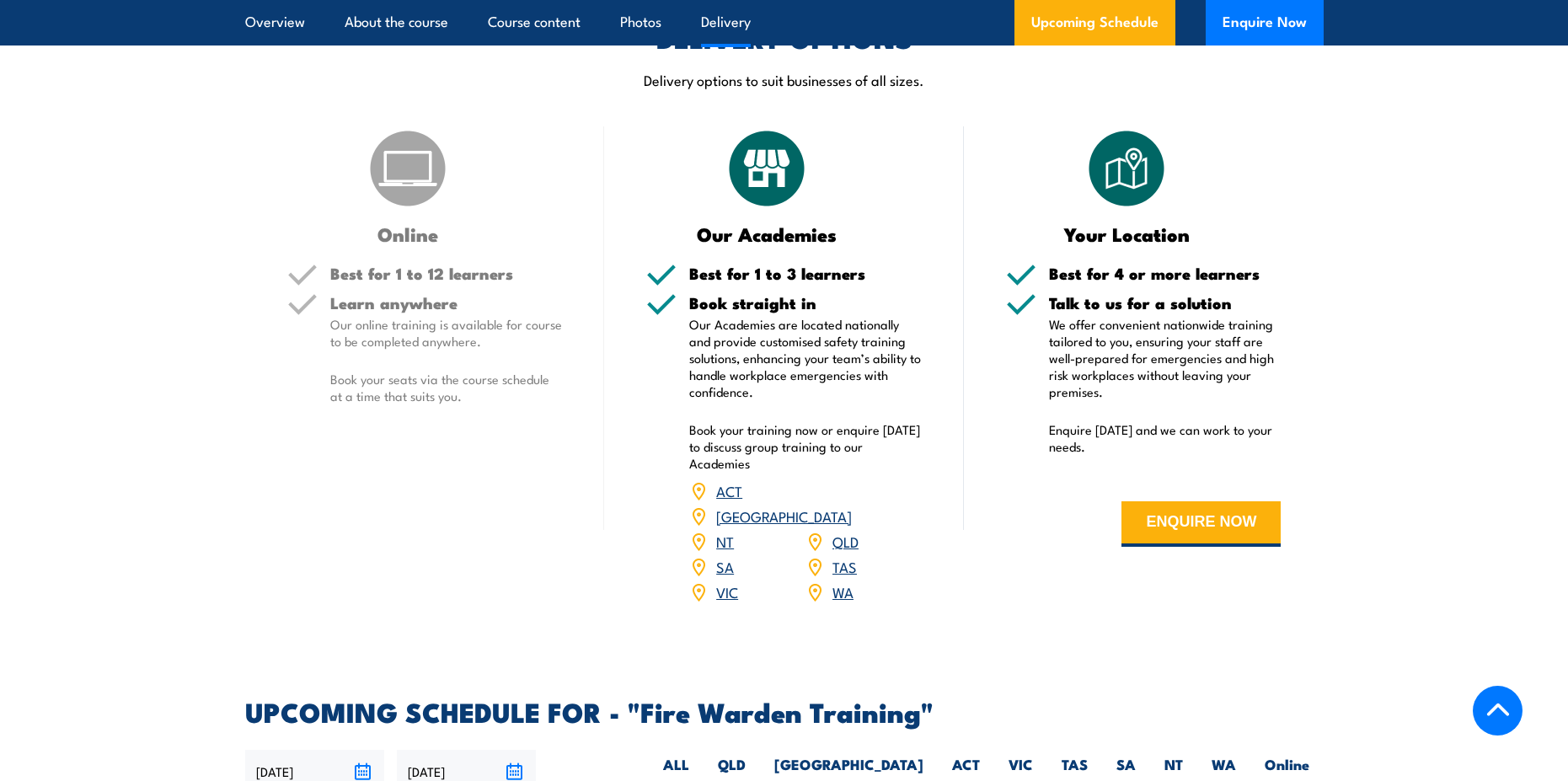
scroll to position [2291, 0]
